Goal: Task Accomplishment & Management: Manage account settings

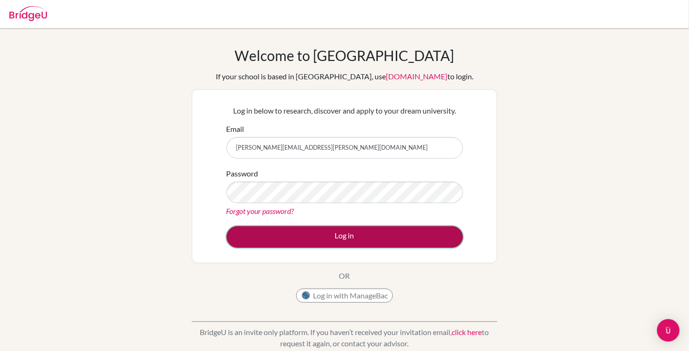
click at [387, 234] on button "Log in" at bounding box center [344, 237] width 236 height 22
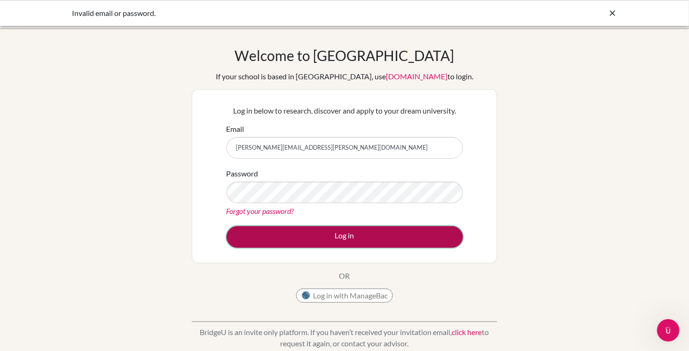
click at [336, 239] on button "Log in" at bounding box center [344, 237] width 236 height 22
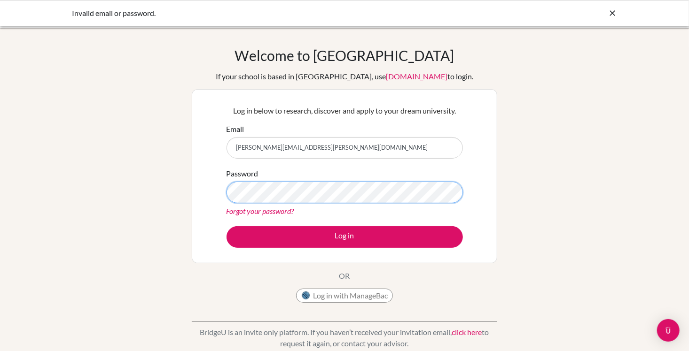
click at [226, 226] on button "Log in" at bounding box center [344, 237] width 236 height 22
click at [264, 212] on link "Forgot your password?" at bounding box center [260, 211] width 68 height 9
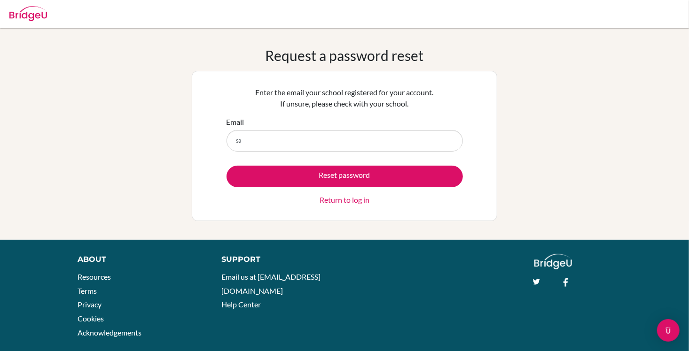
type input "[PERSON_NAME][EMAIL_ADDRESS][PERSON_NAME][DOMAIN_NAME]"
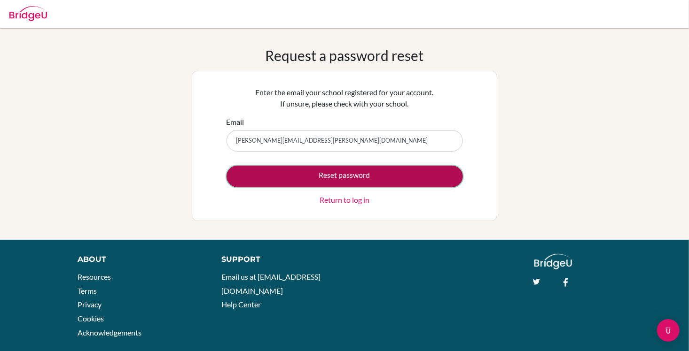
click at [330, 176] on button "Reset password" at bounding box center [344, 177] width 236 height 22
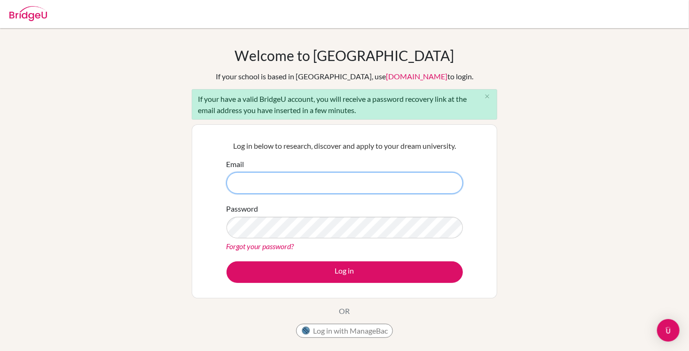
click at [281, 179] on input "Email" at bounding box center [344, 183] width 236 height 22
click at [521, 226] on div "Welcome to [GEOGRAPHIC_DATA] If your school is based in [GEOGRAPHIC_DATA], use …" at bounding box center [344, 218] width 689 height 343
click at [483, 97] on button "close" at bounding box center [487, 97] width 19 height 14
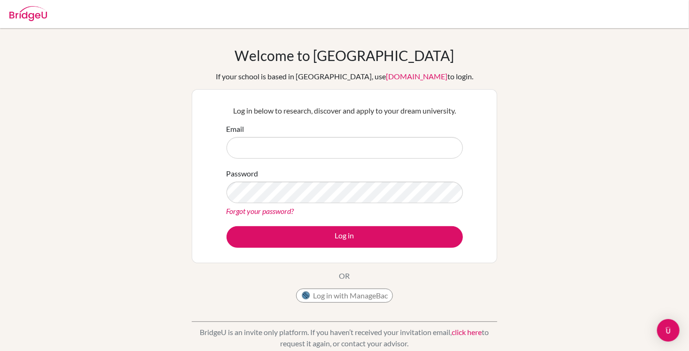
click at [618, 178] on div "Welcome to [GEOGRAPHIC_DATA] If your school is based in [GEOGRAPHIC_DATA], use …" at bounding box center [344, 200] width 689 height 307
